Goal: Task Accomplishment & Management: Complete application form

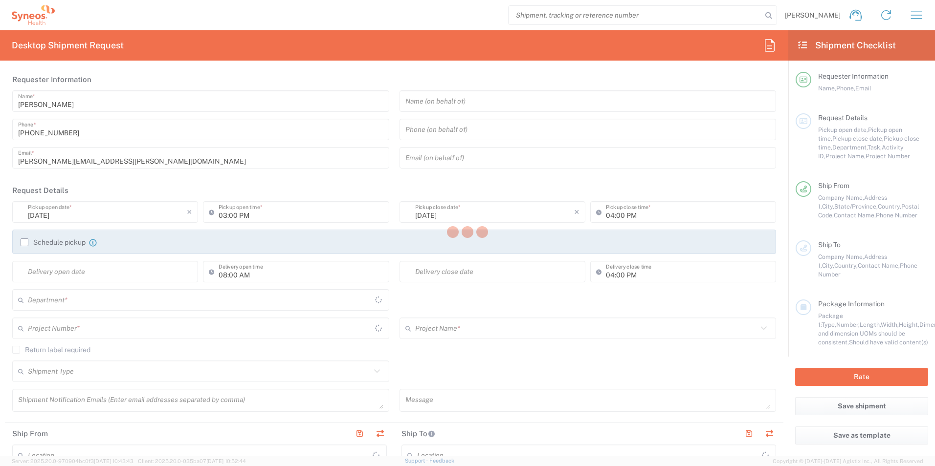
type input "3190"
type input "[US_STATE]"
type input "[GEOGRAPHIC_DATA]"
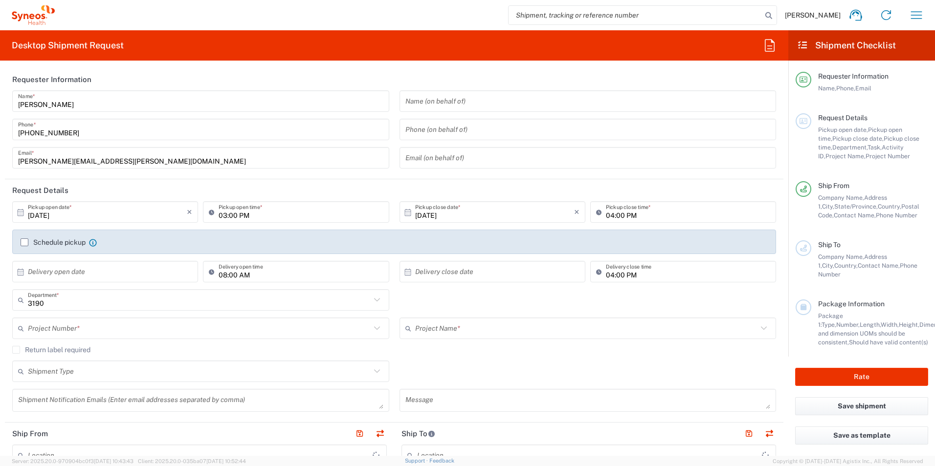
type input "[PERSON_NAME] Rsrch Grp ([GEOGRAPHIC_DATA]) In"
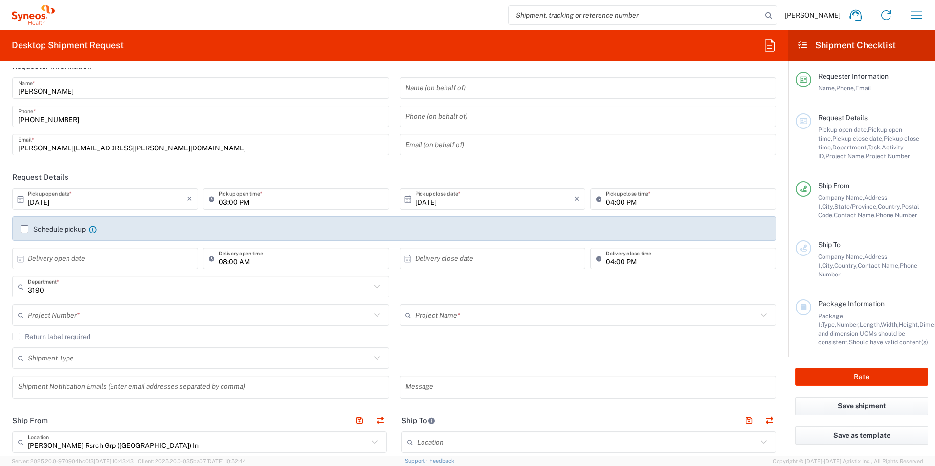
scroll to position [33, 0]
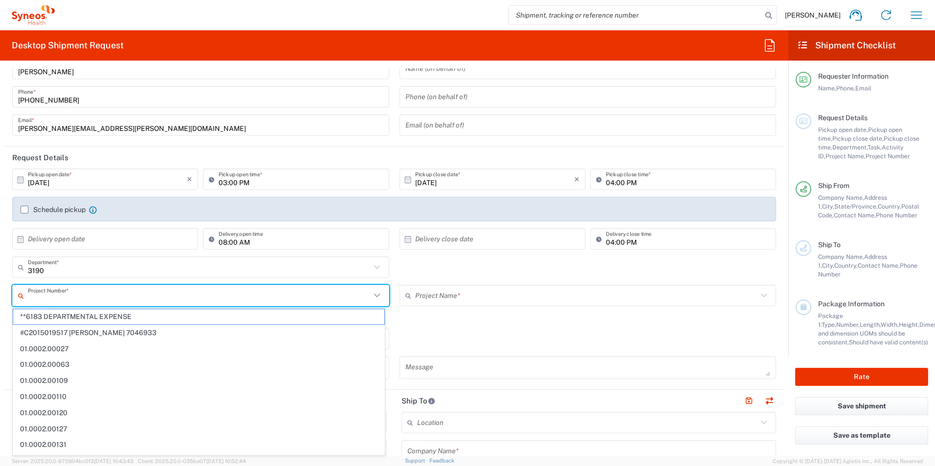
click at [64, 295] on input "text" at bounding box center [199, 295] width 343 height 17
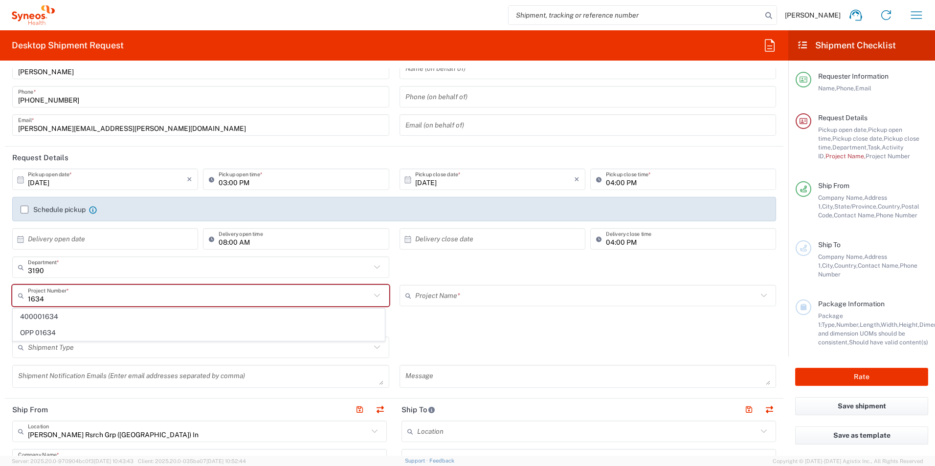
click at [54, 332] on span "OPP 01634" at bounding box center [198, 333] width 371 height 15
type input "OPP 01634"
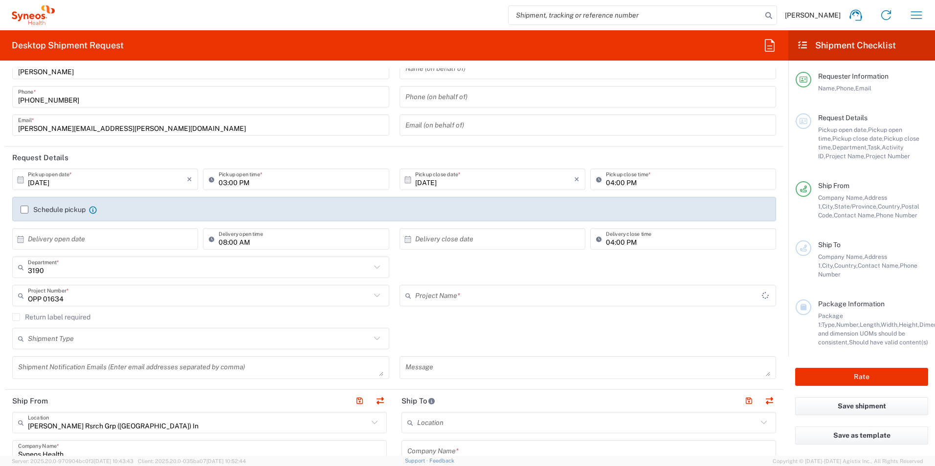
type input "802-ADR-001"
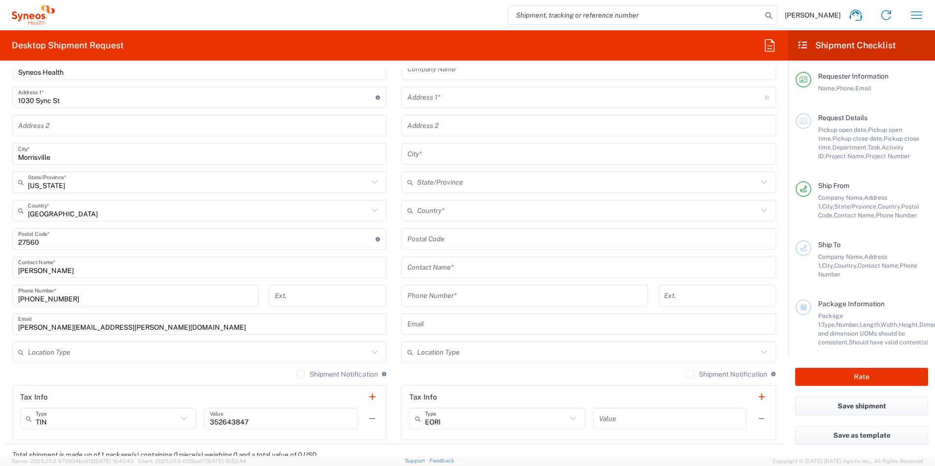
scroll to position [424, 0]
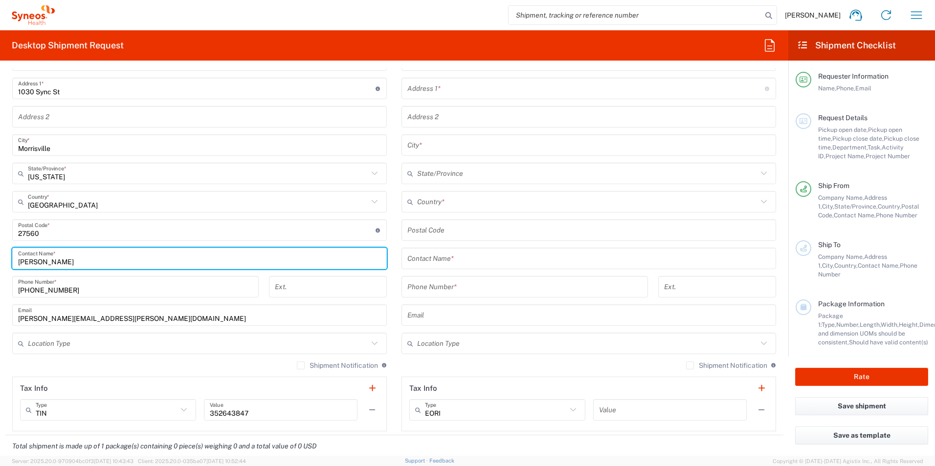
drag, startPoint x: 66, startPoint y: 262, endPoint x: 2, endPoint y: 265, distance: 64.6
click at [2, 265] on form "Requester Information [PERSON_NAME] Name * [PHONE_NUMBER] Phone * [PERSON_NAME]…" at bounding box center [394, 262] width 788 height 388
click at [119, 255] on input "[PERSON_NAME]" at bounding box center [199, 258] width 363 height 17
click at [96, 260] on input "[PERSON_NAME]" at bounding box center [199, 258] width 363 height 17
click at [65, 264] on input "[PERSON_NAME]" at bounding box center [199, 258] width 363 height 17
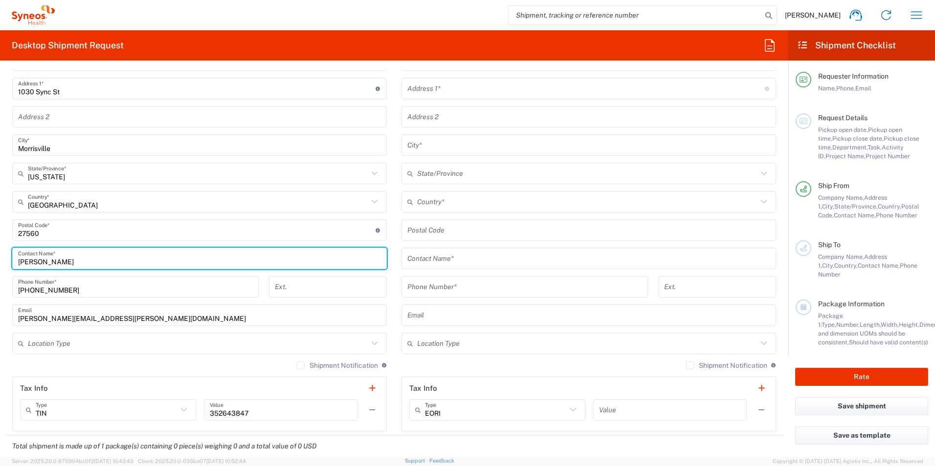
drag, startPoint x: 73, startPoint y: 260, endPoint x: -8, endPoint y: 257, distance: 81.2
click at [0, 257] on html "[PERSON_NAME] Home Shipment estimator Shipment tracking Desktop shipment reques…" at bounding box center [467, 233] width 935 height 466
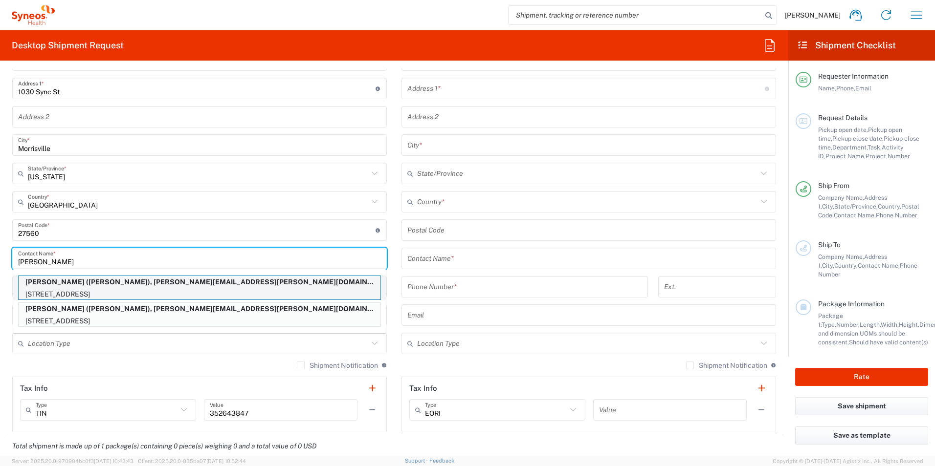
type input "[PERSON_NAME]"
click at [135, 281] on p "[PERSON_NAME] ([PERSON_NAME]), [PERSON_NAME][EMAIL_ADDRESS][PERSON_NAME][DOMAIN…" at bounding box center [200, 282] width 362 height 12
type input "[PERSON_NAME]"
type input "[STREET_ADDRESS]"
type input "[GEOGRAPHIC_DATA]"
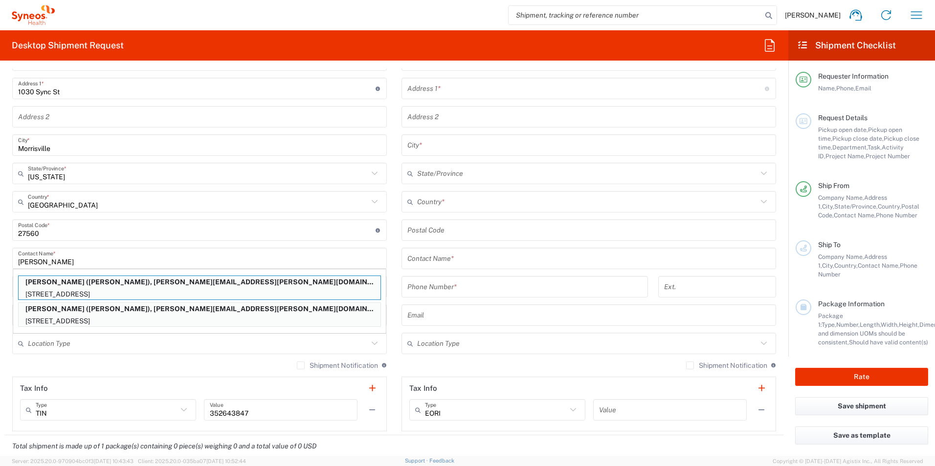
type input "[US_STATE]"
type input "07863"
type input "[PERSON_NAME]"
type input "[PHONE_NUMBER]"
type input "[PERSON_NAME][EMAIL_ADDRESS][PERSON_NAME][DOMAIN_NAME]"
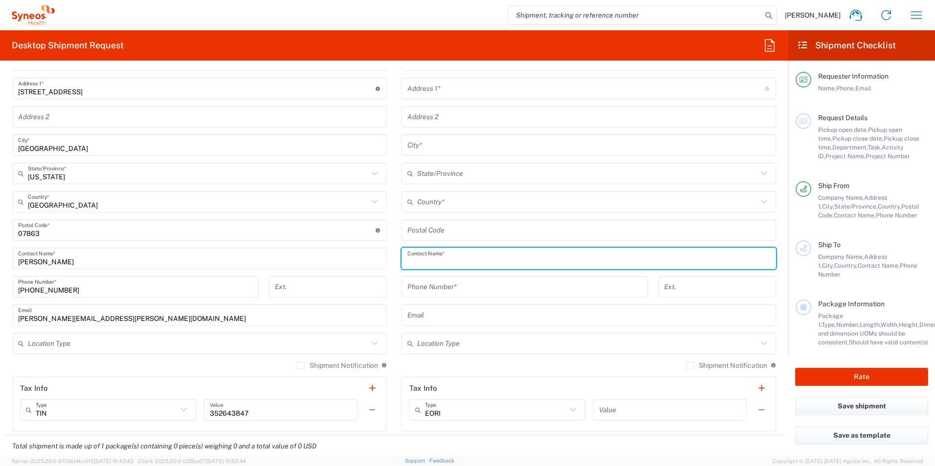
click at [418, 261] on input "text" at bounding box center [588, 258] width 363 height 17
drag, startPoint x: 438, startPoint y: 262, endPoint x: 377, endPoint y: 258, distance: 61.3
click at [377, 259] on div "Ship From Location [PERSON_NAME] LLC-[GEOGRAPHIC_DATA] [GEOGRAPHIC_DATA] [GEOGR…" at bounding box center [394, 217] width 778 height 437
type input "Gan"
drag, startPoint x: 422, startPoint y: 264, endPoint x: 397, endPoint y: 261, distance: 25.6
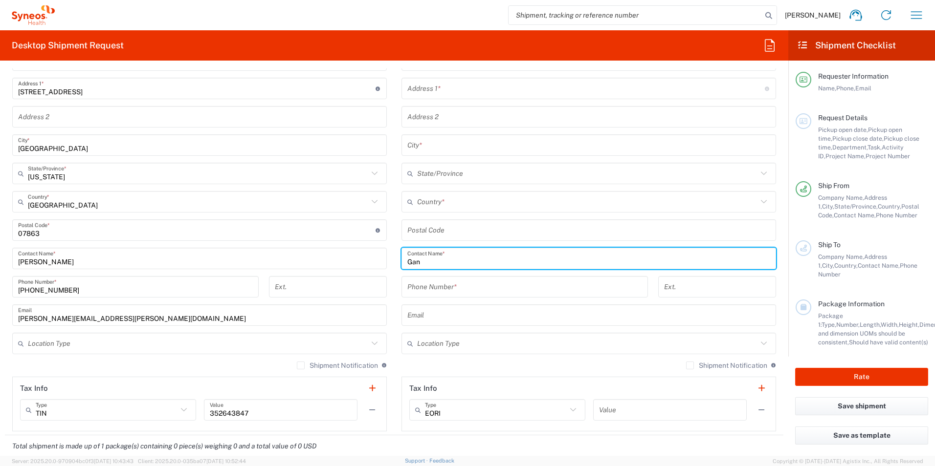
click at [394, 261] on main "Location [PERSON_NAME] LLC-[GEOGRAPHIC_DATA] [GEOGRAPHIC_DATA] [GEOGRAPHIC_DATA…" at bounding box center [588, 226] width 389 height 411
drag, startPoint x: 432, startPoint y: 261, endPoint x: 478, endPoint y: 296, distance: 58.2
click at [433, 263] on input "text" at bounding box center [588, 258] width 363 height 17
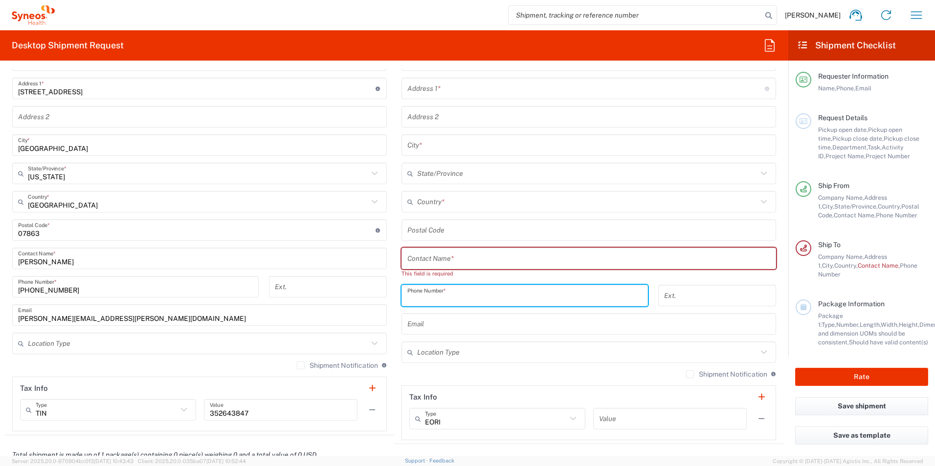
click at [478, 287] on div "Phone Number *" at bounding box center [524, 296] width 246 height 22
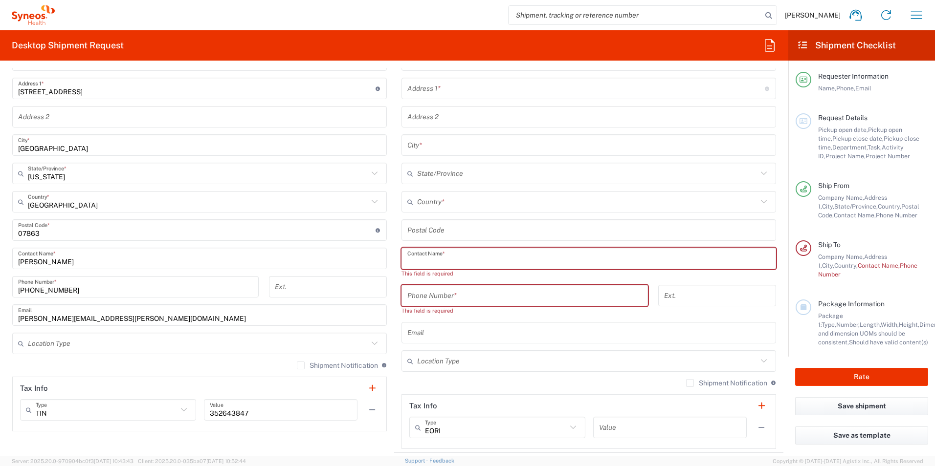
click at [445, 258] on input "text" at bounding box center [588, 258] width 363 height 17
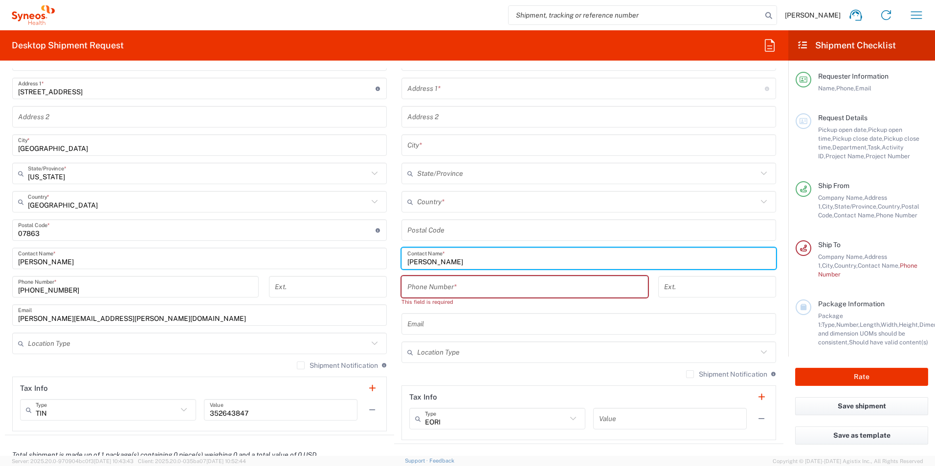
type input "[PERSON_NAME]"
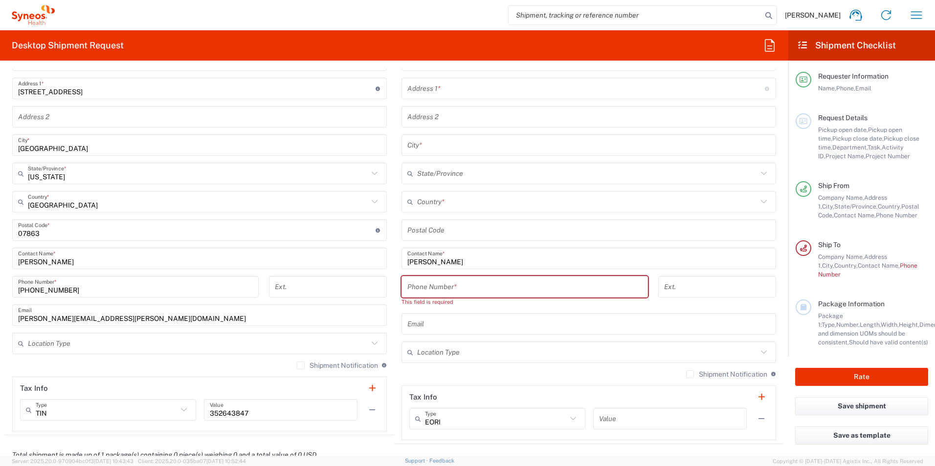
click at [442, 287] on input "tel" at bounding box center [524, 287] width 235 height 17
type input "2522225700"
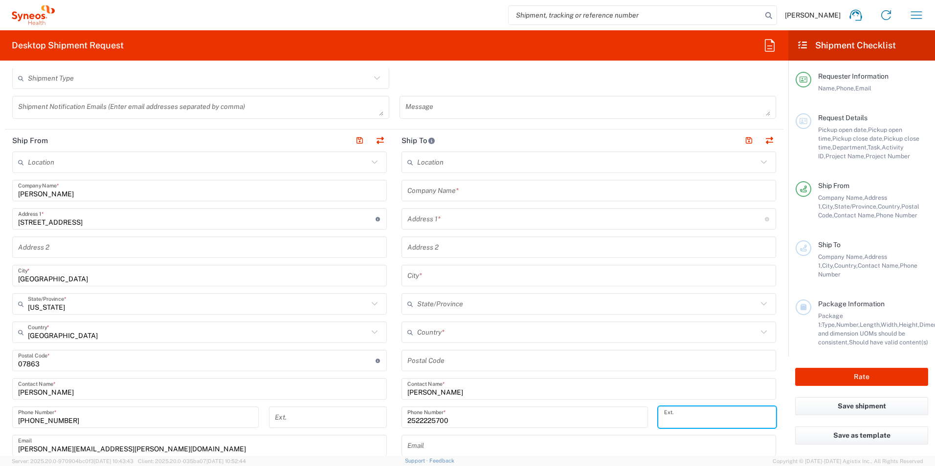
scroll to position [277, 0]
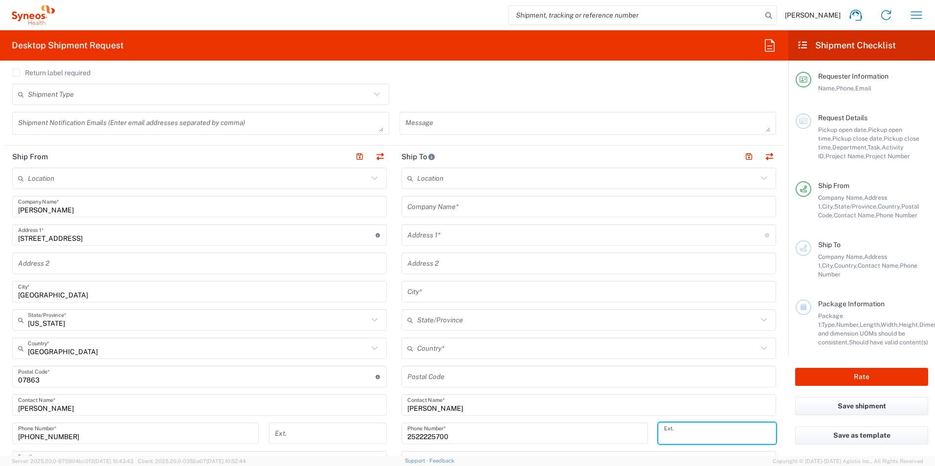
click at [442, 203] on input "text" at bounding box center [588, 207] width 363 height 17
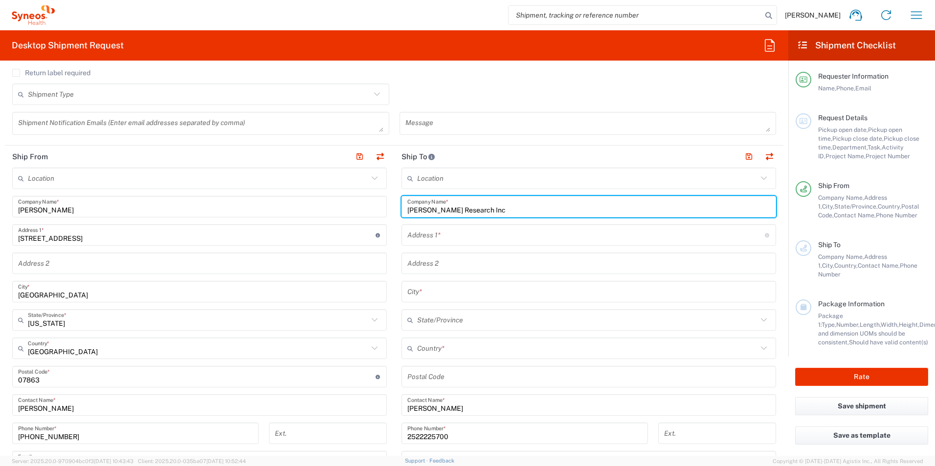
type input "[PERSON_NAME] Research Inc"
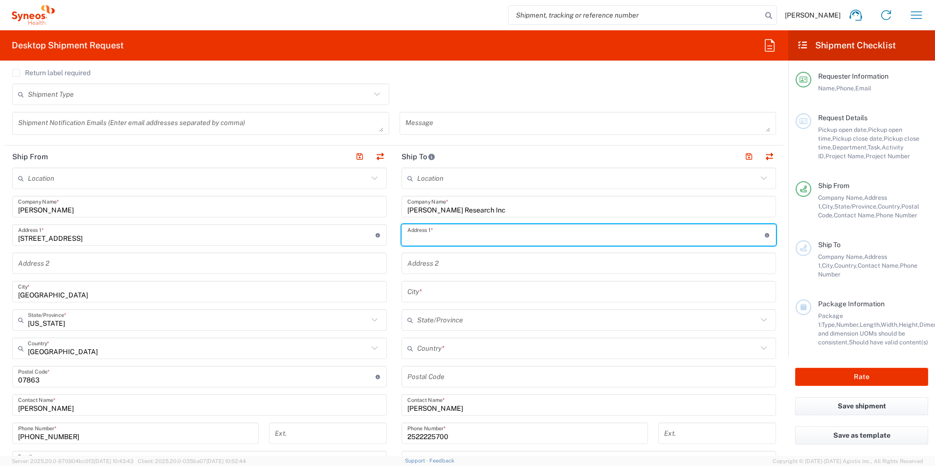
click at [441, 235] on input "text" at bounding box center [585, 235] width 357 height 17
click at [438, 237] on input "text" at bounding box center [585, 235] width 357 height 17
type input "[STREET_ADDRESS]"
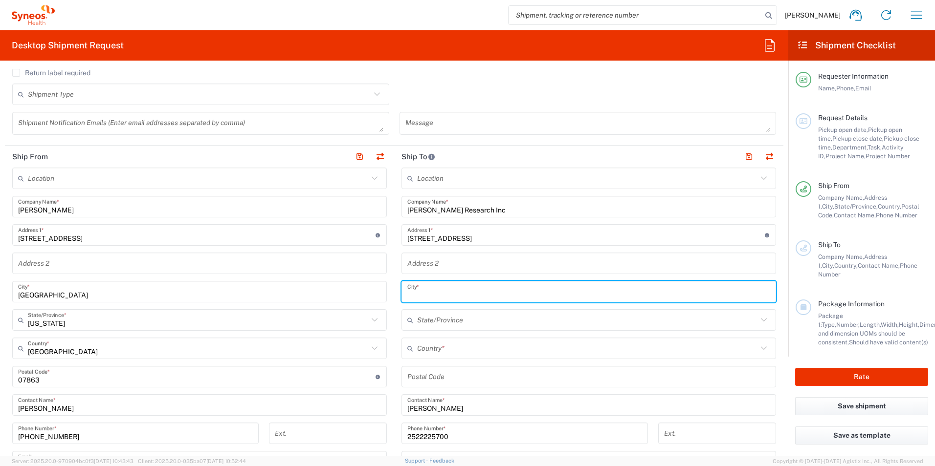
click at [407, 294] on input "text" at bounding box center [588, 292] width 363 height 17
type input "[GEOGRAPHIC_DATA]"
click at [443, 325] on input "text" at bounding box center [587, 320] width 340 height 17
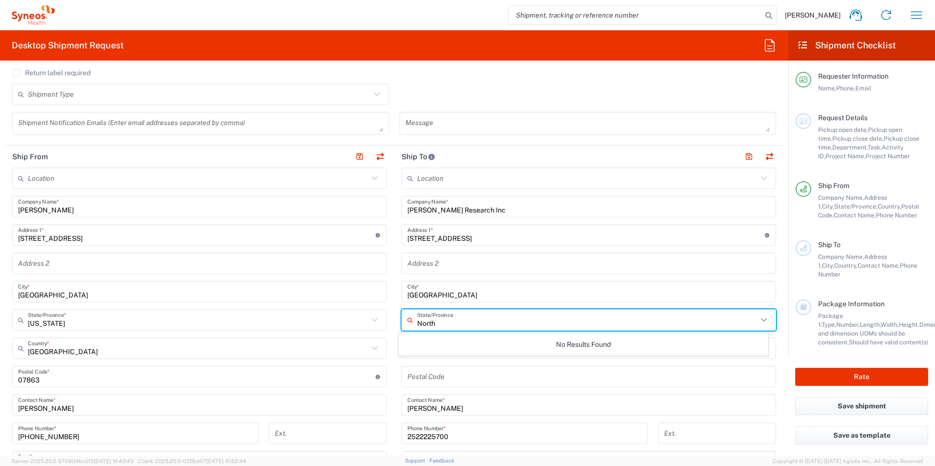
type input "North"
click at [394, 343] on main "Location [PERSON_NAME] LLC-[GEOGRAPHIC_DATA] [GEOGRAPHIC_DATA] [GEOGRAPHIC_DATA…" at bounding box center [588, 373] width 389 height 411
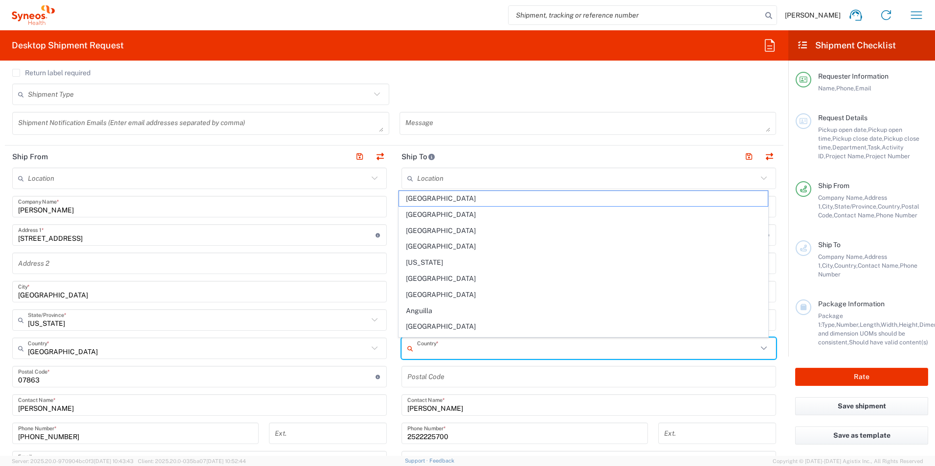
click at [431, 353] on input "text" at bounding box center [587, 348] width 340 height 17
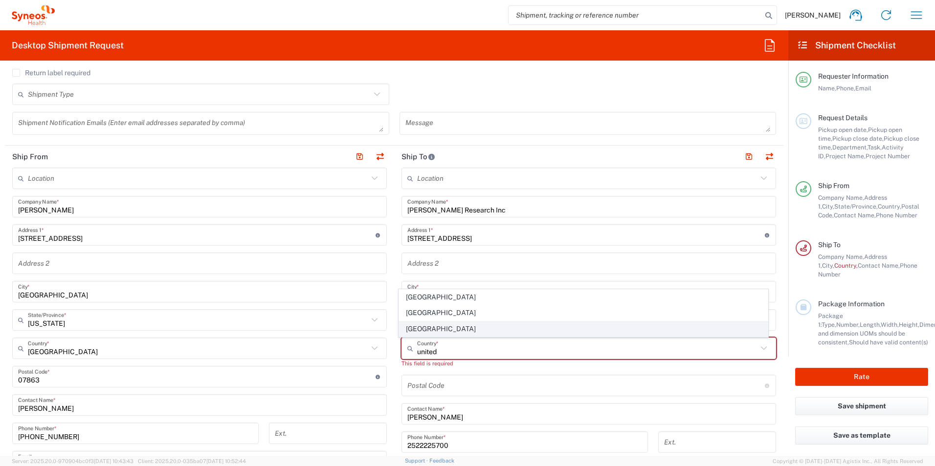
click at [414, 326] on span "[GEOGRAPHIC_DATA]" at bounding box center [583, 329] width 369 height 15
type input "[GEOGRAPHIC_DATA]"
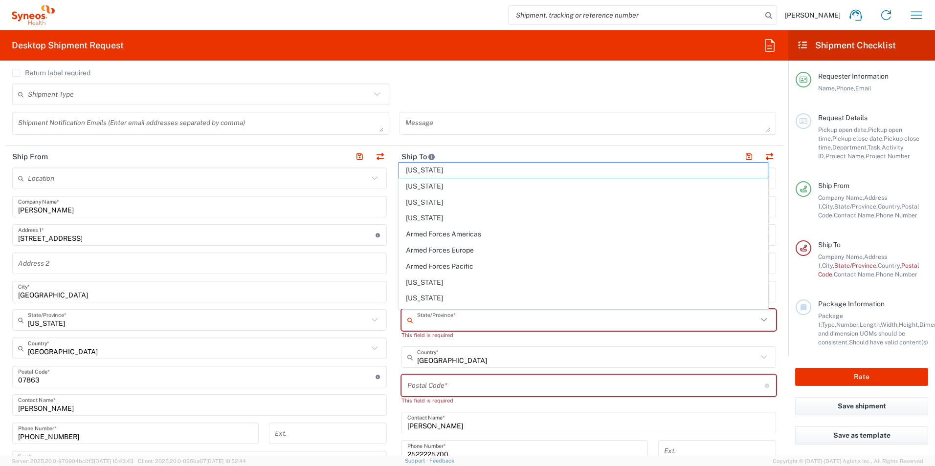
click at [431, 318] on input "text" at bounding box center [587, 320] width 340 height 17
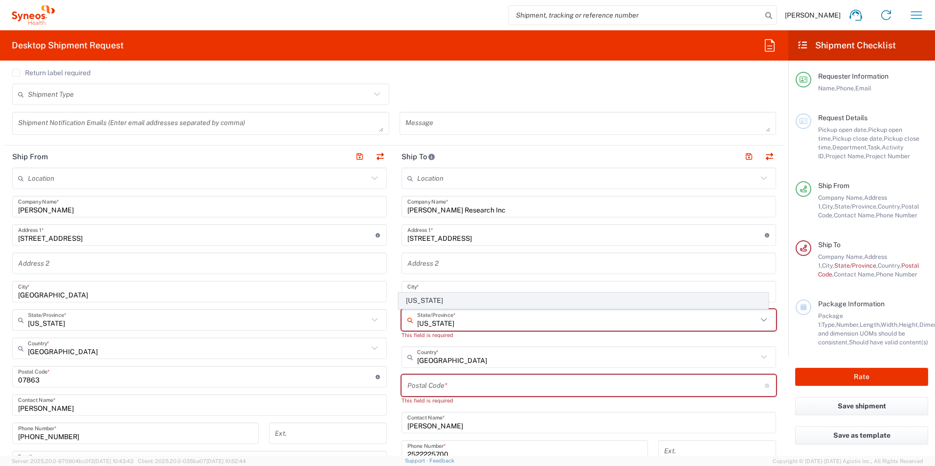
type input "[US_STATE]"
click at [441, 300] on span "[US_STATE]" at bounding box center [583, 300] width 369 height 15
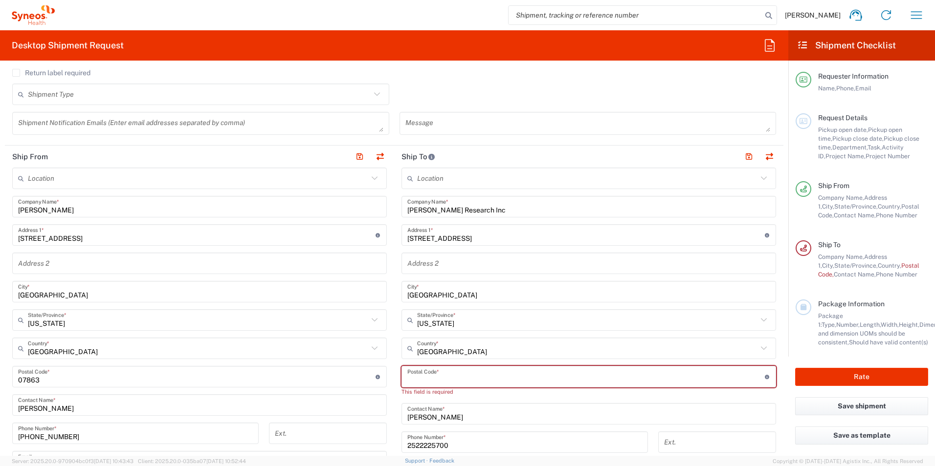
click at [423, 373] on input "undefined" at bounding box center [585, 377] width 357 height 17
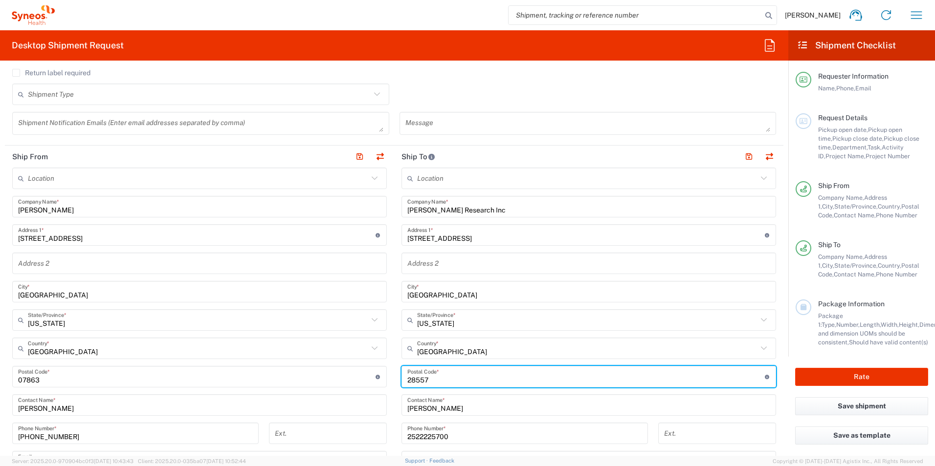
type input "28557"
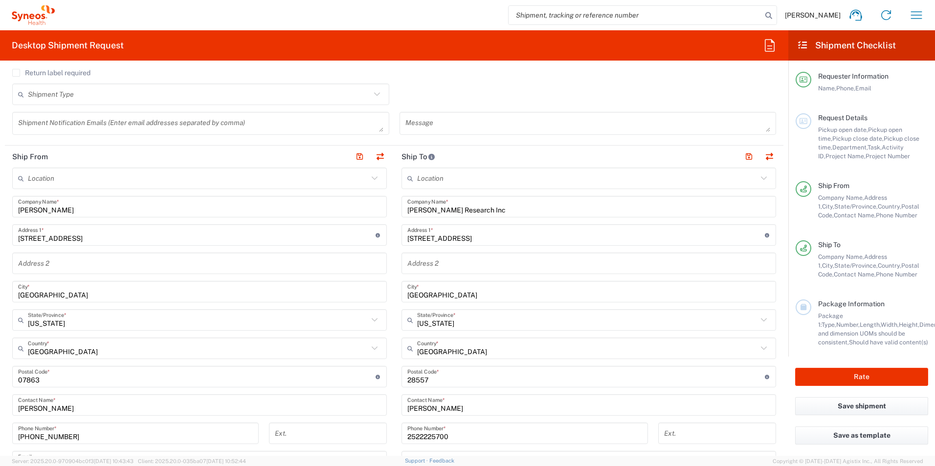
click at [387, 374] on main "Location [PERSON_NAME] LLC-[GEOGRAPHIC_DATA] [GEOGRAPHIC_DATA] [GEOGRAPHIC_DATA…" at bounding box center [199, 373] width 389 height 411
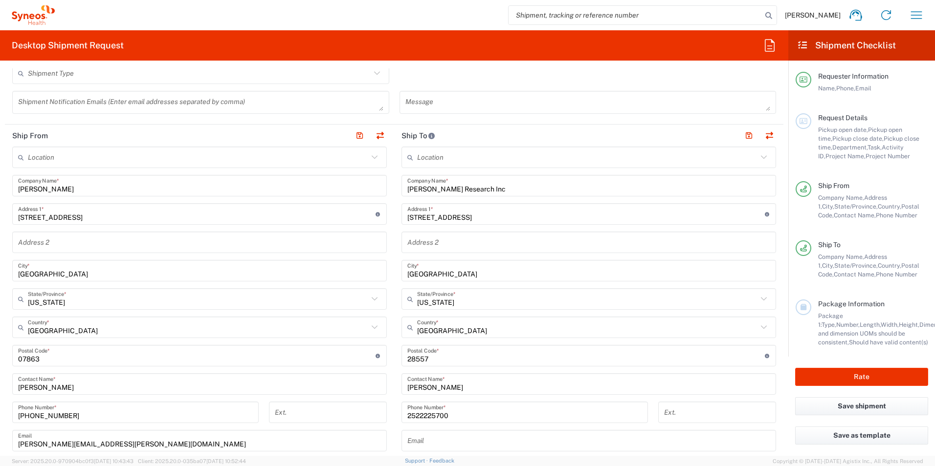
scroll to position [293, 0]
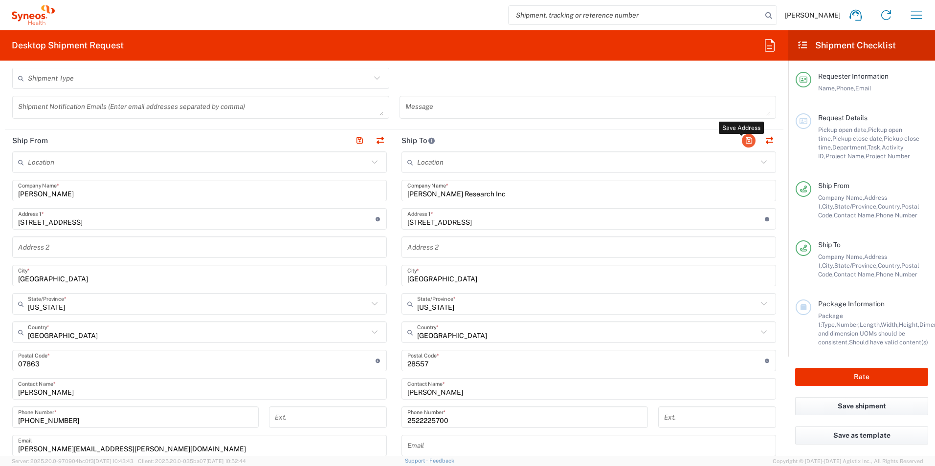
click at [742, 140] on button "button" at bounding box center [749, 141] width 14 height 14
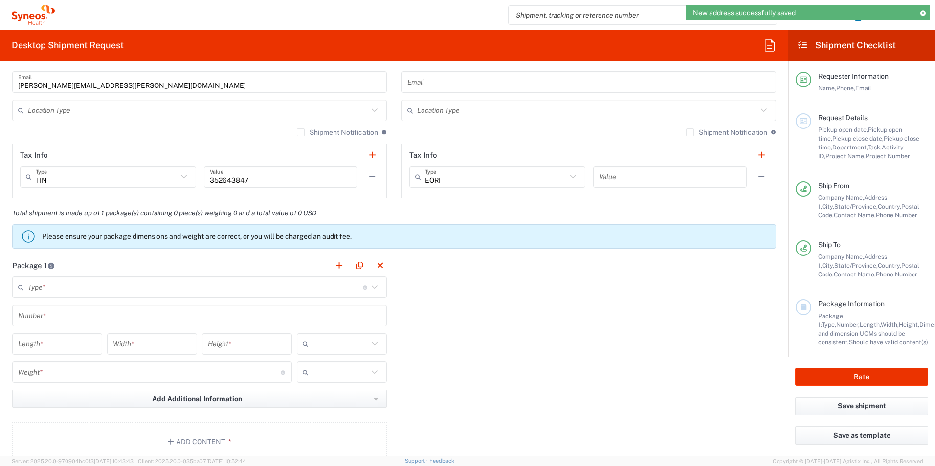
scroll to position [668, 0]
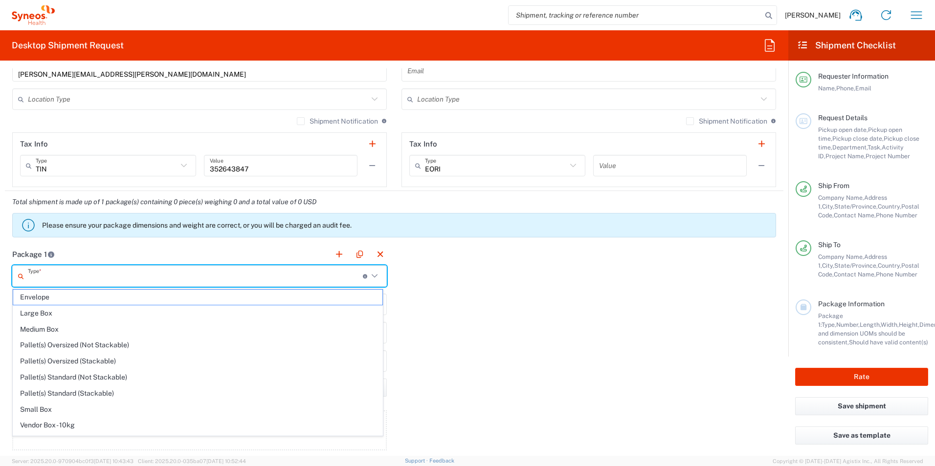
click at [213, 276] on input "text" at bounding box center [195, 276] width 335 height 17
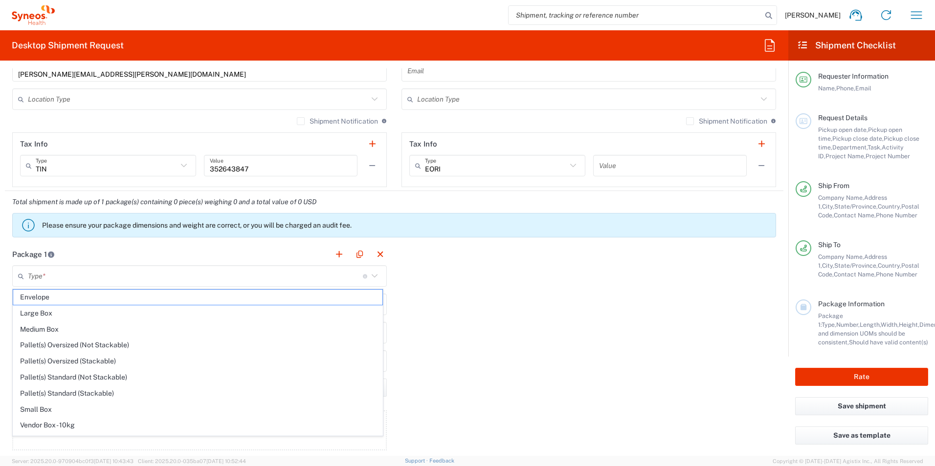
click at [134, 296] on span "Envelope" at bounding box center [197, 297] width 369 height 15
type input "Envelope"
type input "1"
type input "9.5"
type input "12.5"
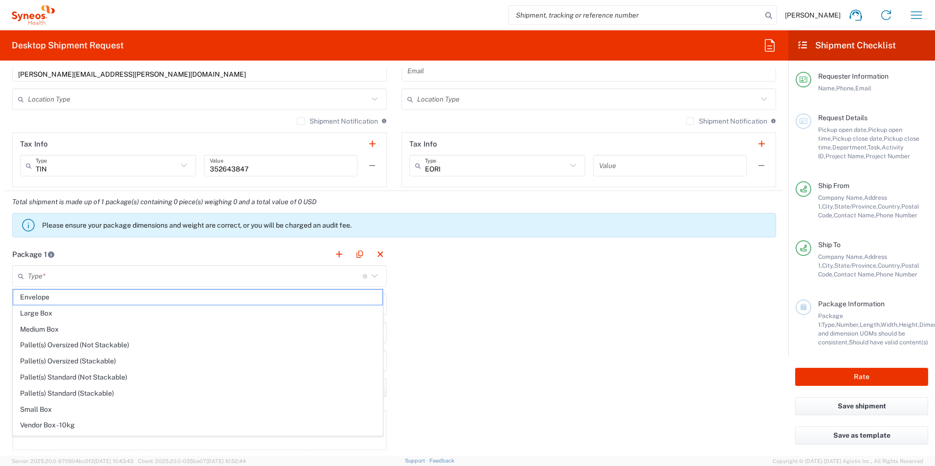
type input "0.25"
type input "in"
type input "0.45"
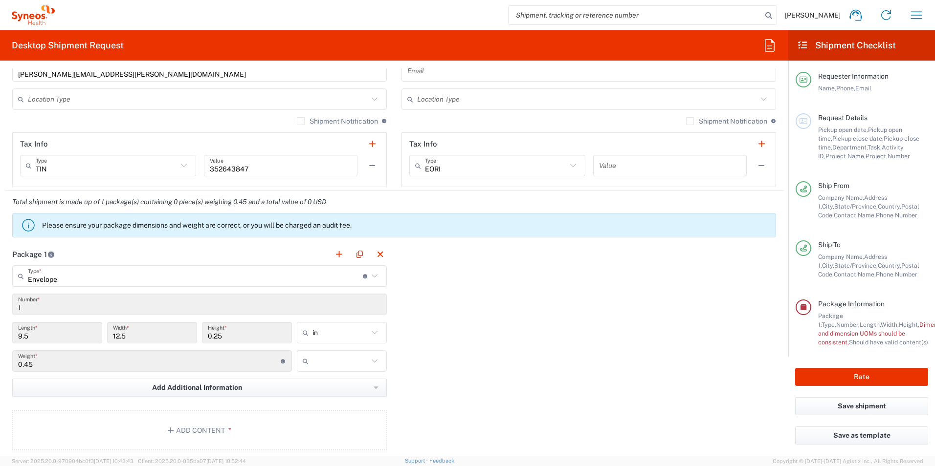
click at [317, 358] on input "text" at bounding box center [340, 361] width 56 height 16
click at [308, 399] on span "lbs" at bounding box center [338, 398] width 87 height 15
type input "lbs"
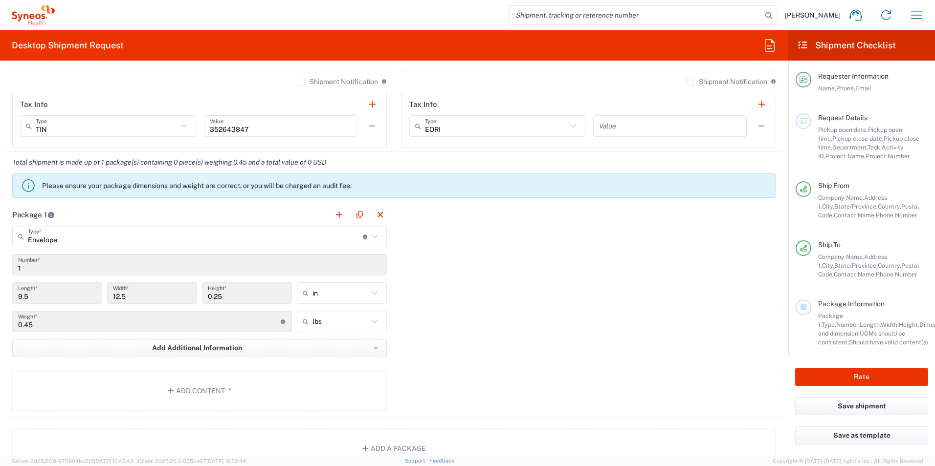
scroll to position [766, 0]
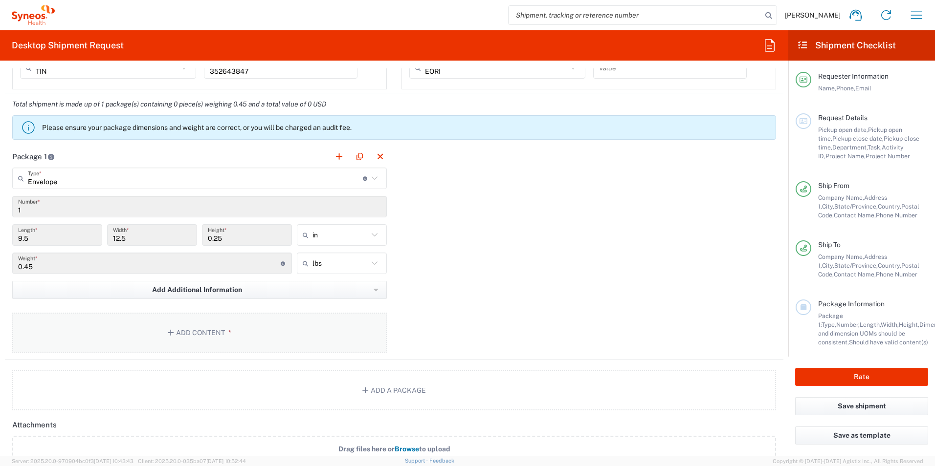
click at [177, 337] on button "Add Content *" at bounding box center [199, 333] width 375 height 40
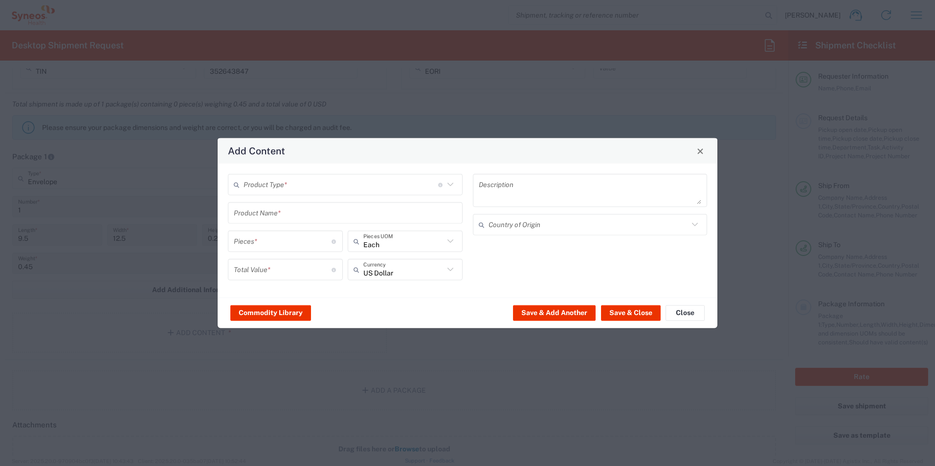
click at [334, 184] on input "text" at bounding box center [340, 184] width 195 height 17
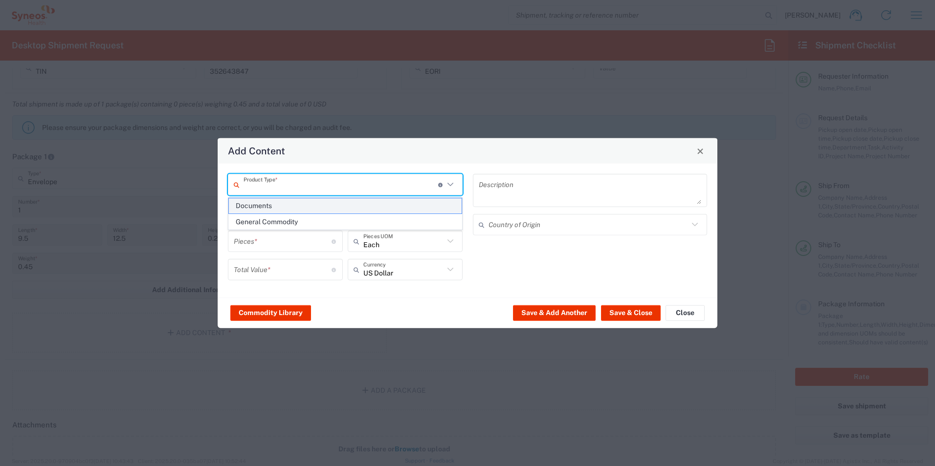
click at [309, 203] on span "Documents" at bounding box center [345, 206] width 233 height 15
type input "Documents"
type input "1"
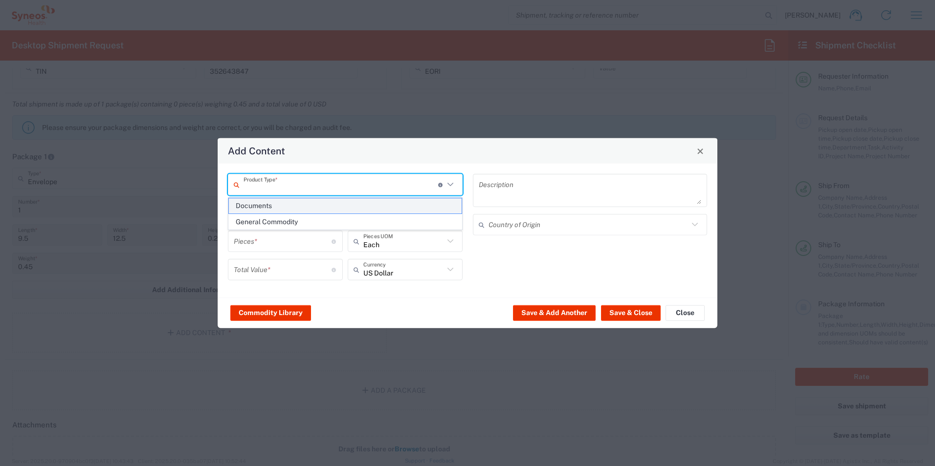
type textarea "Documents"
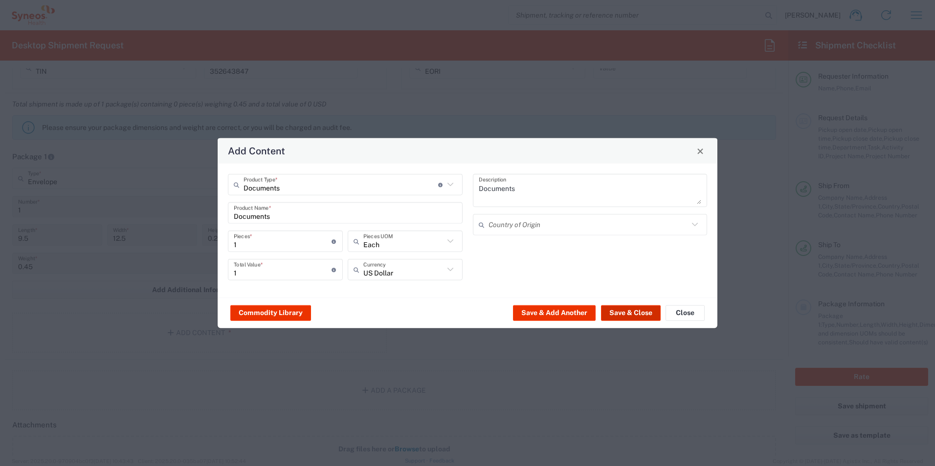
click at [647, 316] on button "Save & Close" at bounding box center [631, 313] width 60 height 16
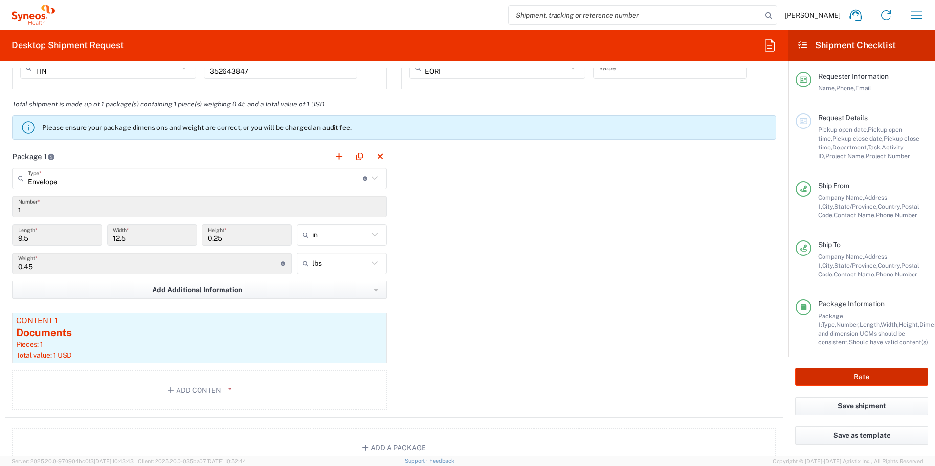
click at [848, 375] on button "Rate" at bounding box center [861, 377] width 133 height 18
type input "OPP 01634"
click at [835, 376] on button "Rate" at bounding box center [861, 377] width 133 height 18
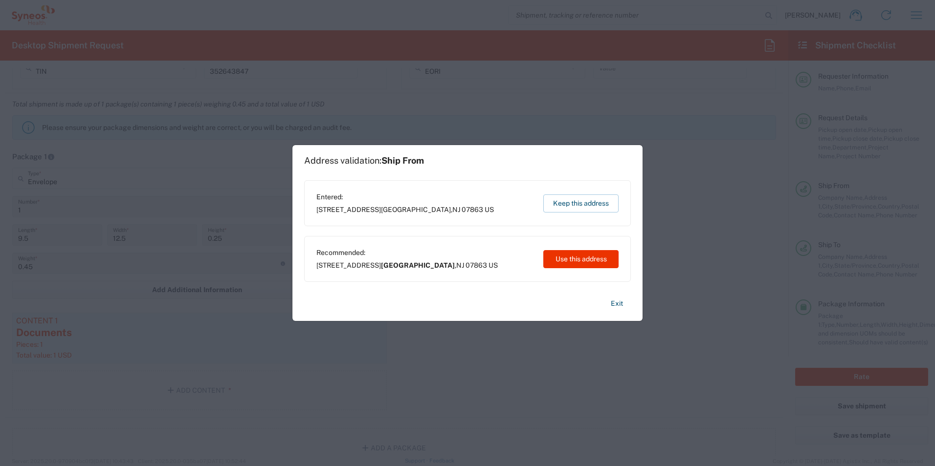
click at [567, 260] on button "Use this address" at bounding box center [580, 259] width 75 height 18
type input "[GEOGRAPHIC_DATA]"
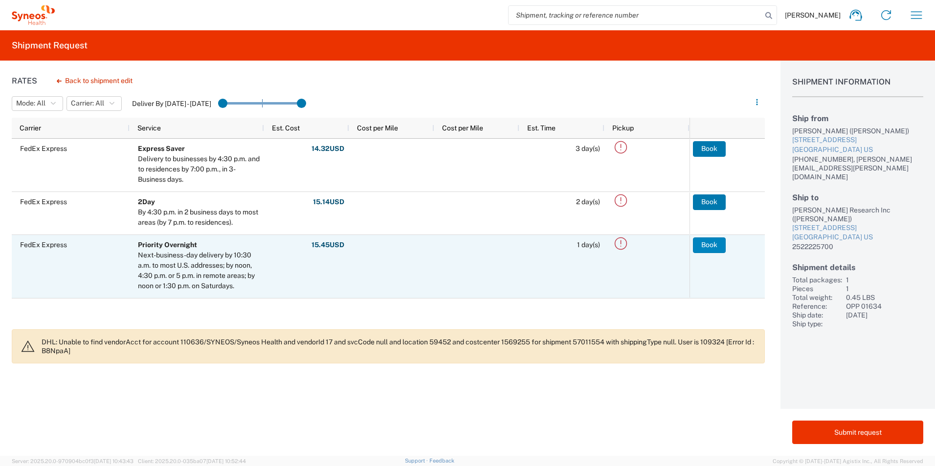
click at [705, 249] on button "Book" at bounding box center [709, 246] width 33 height 16
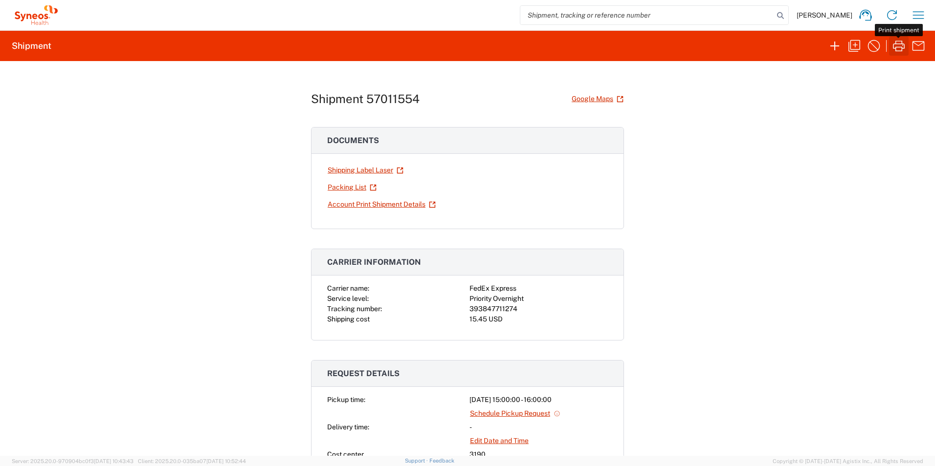
click at [897, 47] on icon "button" at bounding box center [899, 46] width 12 height 11
